Goal: Task Accomplishment & Management: Use online tool/utility

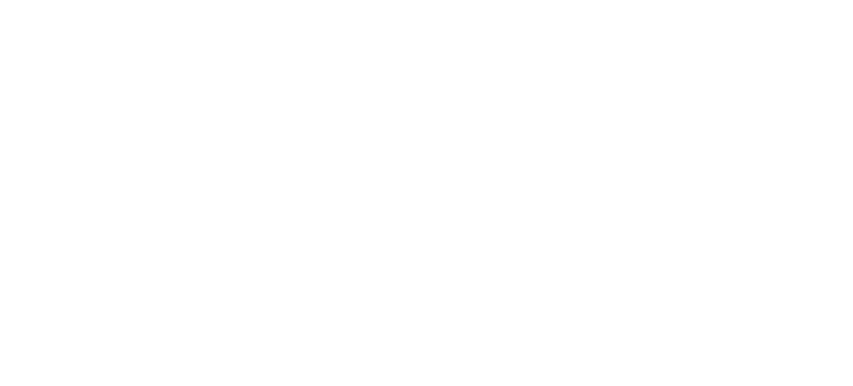
select select "Song"
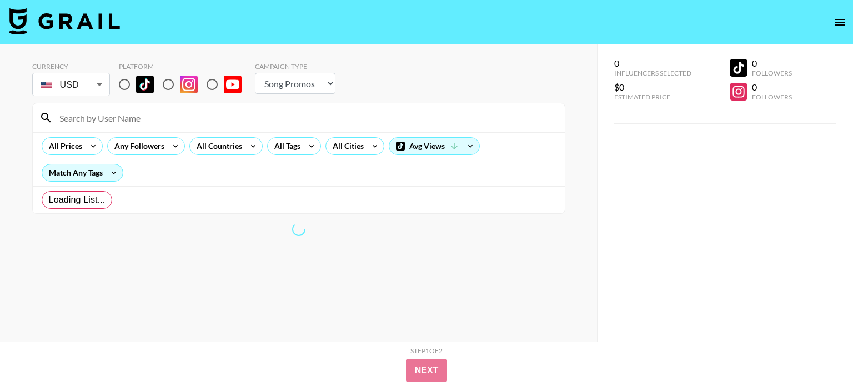
radio input "true"
select select "Brand"
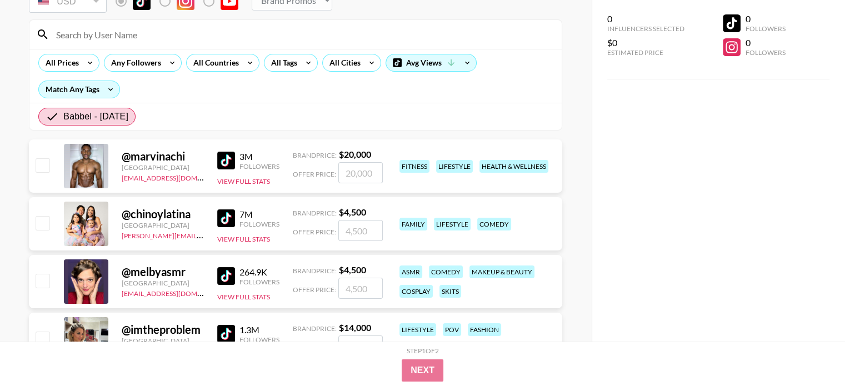
scroll to position [278, 0]
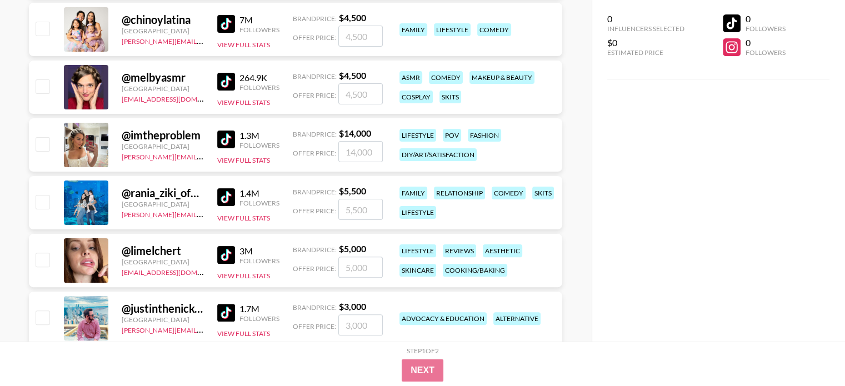
click at [176, 78] on div "@ melbyasmr" at bounding box center [163, 78] width 82 height 14
copy div "melbyasmr"
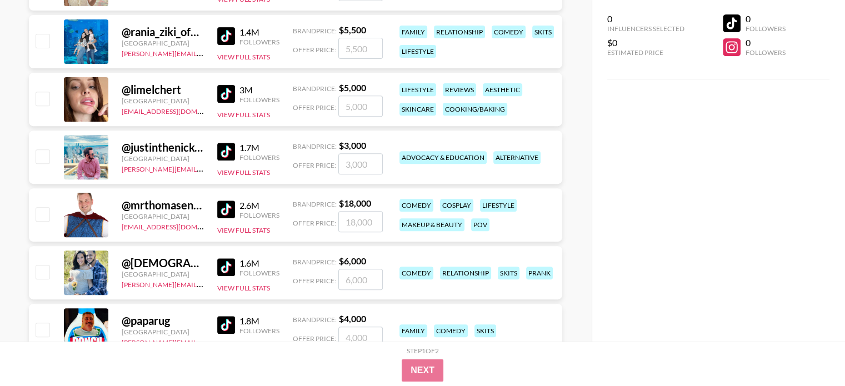
scroll to position [444, 0]
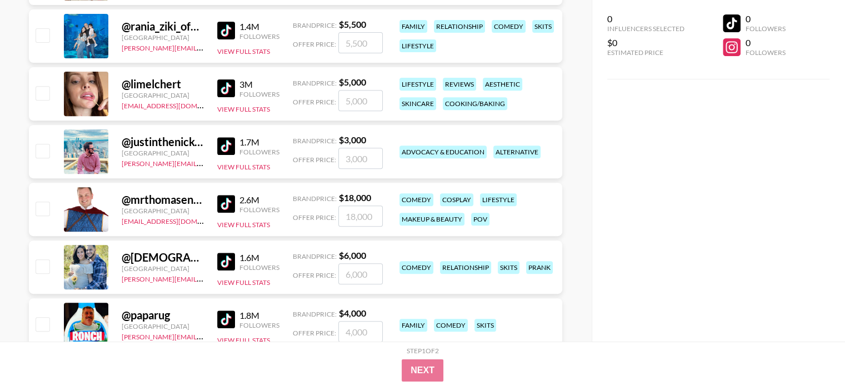
click at [164, 142] on div "@ justinthenickofcrime" at bounding box center [163, 142] width 82 height 14
click at [624, 200] on div "0 Influencers Selected $0 Estimated Price 0 Followers 0 Followers" at bounding box center [718, 171] width 253 height 342
click at [178, 144] on div "@ justinthenickofcrime" at bounding box center [163, 142] width 82 height 14
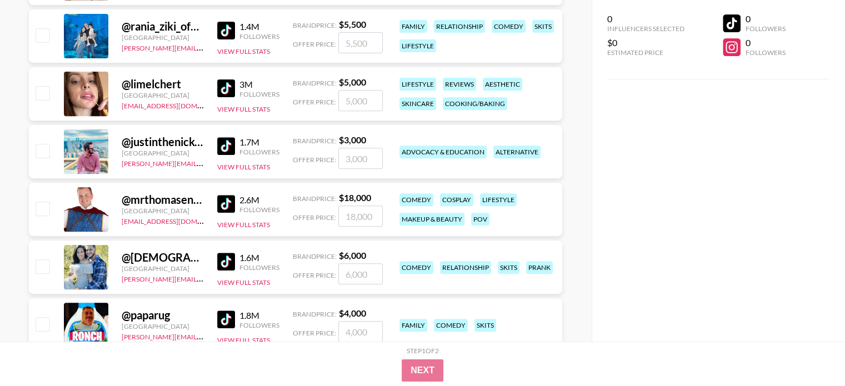
click at [645, 225] on div "0 Influencers Selected $0 Estimated Price 0 Followers 0 Followers" at bounding box center [718, 171] width 253 height 342
click at [93, 126] on div "@ justinthenickofcrime United States [PERSON_NAME][EMAIL_ADDRESS][PERSON_NAME][…" at bounding box center [295, 151] width 533 height 53
click at [92, 146] on div at bounding box center [86, 151] width 44 height 44
click at [230, 145] on img at bounding box center [226, 146] width 18 height 18
